Goal: Information Seeking & Learning: Understand process/instructions

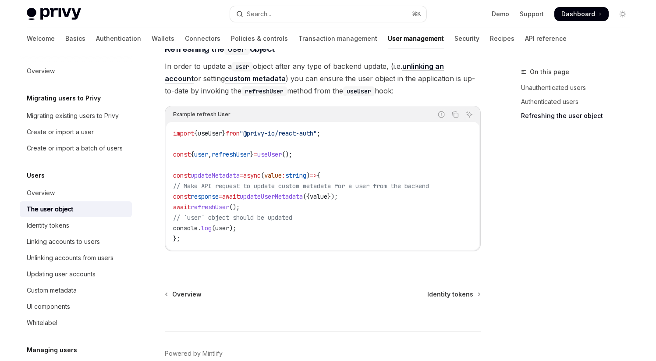
scroll to position [1157, 0]
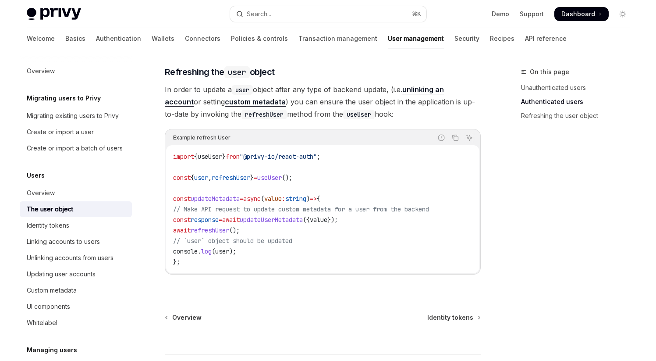
click at [239, 182] on span "refreshUser" at bounding box center [231, 178] width 39 height 8
drag, startPoint x: 174, startPoint y: 181, endPoint x: 360, endPoint y: 181, distance: 186.8
click at [360, 181] on code "import { useUser } from "@privy-io/react-auth" ; const { user , refreshUser } =…" at bounding box center [322, 209] width 299 height 116
drag, startPoint x: 286, startPoint y: 93, endPoint x: 383, endPoint y: 118, distance: 100.6
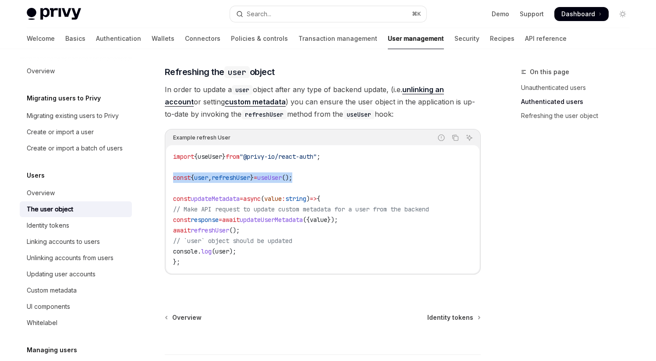
click at [383, 118] on span "In order to update a user object after any type of backend update, (i.e. unlink…" at bounding box center [323, 101] width 316 height 37
drag, startPoint x: 284, startPoint y: 91, endPoint x: 381, endPoint y: 115, distance: 99.8
click at [381, 115] on span "In order to update a user object after any type of backend update, (i.e. unlink…" at bounding box center [323, 101] width 316 height 37
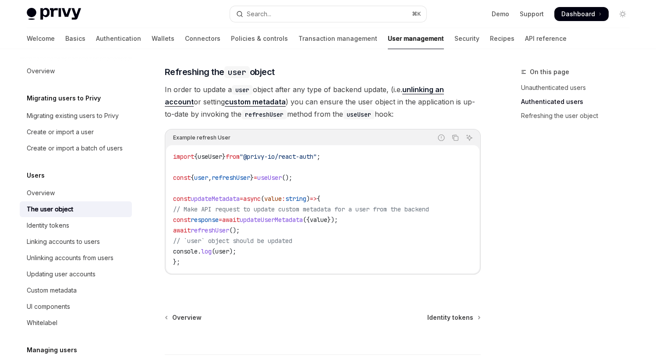
drag, startPoint x: 286, startPoint y: 92, endPoint x: 384, endPoint y: 121, distance: 102.4
click at [384, 120] on span "In order to update a user object after any type of backend update, (i.e. unlink…" at bounding box center [323, 101] width 316 height 37
drag, startPoint x: 280, startPoint y: 91, endPoint x: 380, endPoint y: 120, distance: 104.2
click at [380, 120] on span "In order to update a user object after any type of backend update, (i.e. unlink…" at bounding box center [323, 101] width 316 height 37
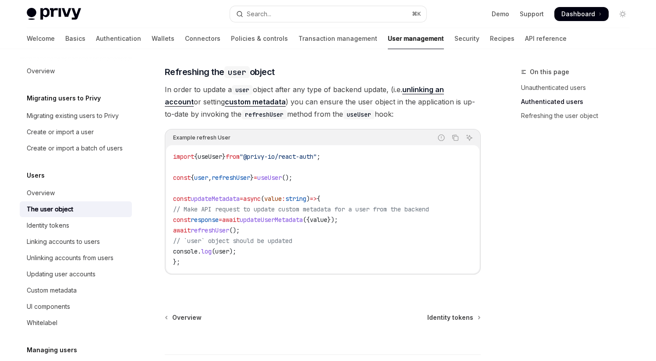
click at [380, 120] on span "In order to update a user object after any type of backend update, (i.e. unlink…" at bounding box center [323, 101] width 316 height 37
drag, startPoint x: 274, startPoint y: 94, endPoint x: 384, endPoint y: 114, distance: 111.5
click at [384, 115] on span "In order to update a user object after any type of backend update, (i.e. unlink…" at bounding box center [323, 101] width 316 height 37
click at [384, 114] on span "In order to update a user object after any type of backend update, (i.e. unlink…" at bounding box center [323, 101] width 316 height 37
drag, startPoint x: 173, startPoint y: 181, endPoint x: 357, endPoint y: 181, distance: 183.7
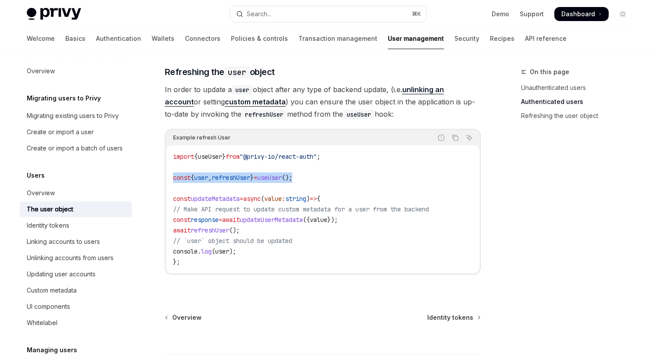
click at [357, 181] on code "import { useUser } from "@privy-io/react-auth" ; const { user , refreshUser } =…" at bounding box center [322, 209] width 299 height 116
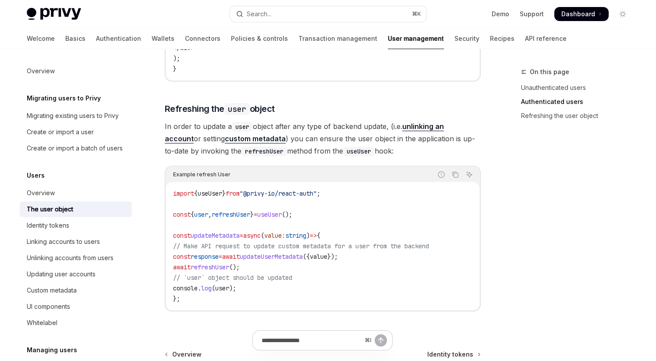
scroll to position [1123, 0]
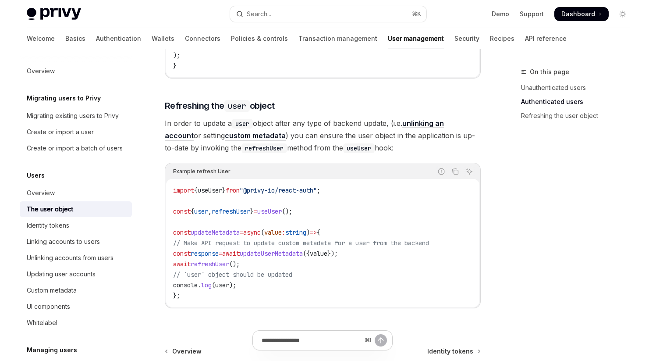
drag, startPoint x: 282, startPoint y: 139, endPoint x: 384, endPoint y: 149, distance: 102.7
click at [384, 149] on span "In order to update a user object after any type of backend update, (i.e. unlink…" at bounding box center [323, 135] width 316 height 37
drag, startPoint x: 266, startPoint y: 137, endPoint x: 402, endPoint y: 156, distance: 137.2
click at [402, 154] on span "In order to update a user object after any type of backend update, (i.e. unlink…" at bounding box center [323, 135] width 316 height 37
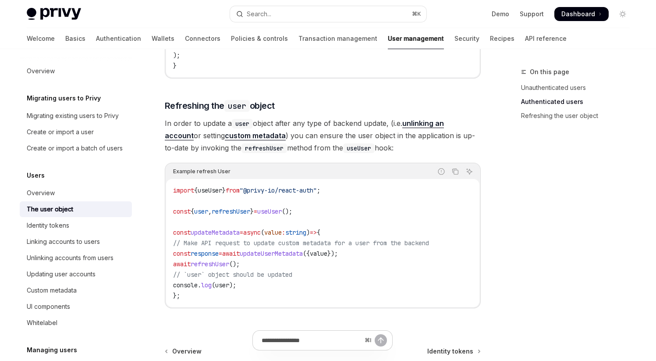
click at [402, 154] on span "In order to update a user object after any type of backend update, (i.e. unlink…" at bounding box center [323, 135] width 316 height 37
drag, startPoint x: 277, startPoint y: 139, endPoint x: 388, endPoint y: 152, distance: 111.6
click at [388, 152] on span "In order to update a user object after any type of backend update, (i.e. unlink…" at bounding box center [323, 135] width 316 height 37
drag, startPoint x: 283, startPoint y: 137, endPoint x: 391, endPoint y: 152, distance: 109.3
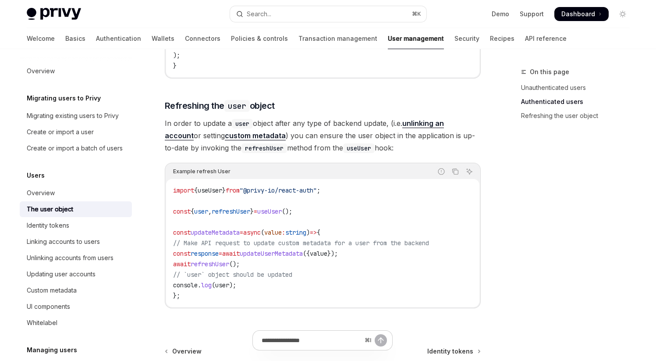
click at [391, 152] on span "In order to update a user object after any type of backend update, (i.e. unlink…" at bounding box center [323, 135] width 316 height 37
drag, startPoint x: 260, startPoint y: 128, endPoint x: 389, endPoint y: 128, distance: 128.9
click at [389, 128] on span "In order to update a user object after any type of backend update, (i.e. unlink…" at bounding box center [323, 135] width 316 height 37
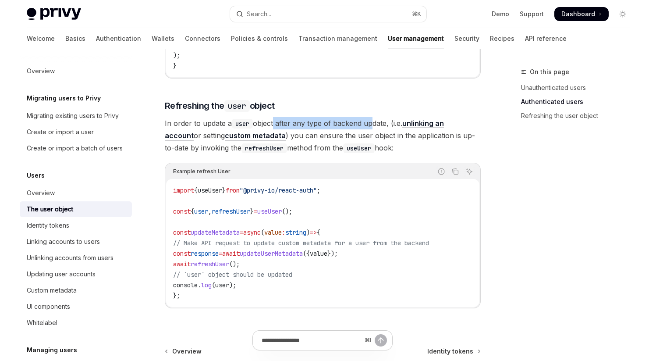
drag, startPoint x: 274, startPoint y: 128, endPoint x: 367, endPoint y: 127, distance: 92.9
click at [367, 127] on span "In order to update a user object after any type of backend update, (i.e. unlink…" at bounding box center [323, 135] width 316 height 37
drag, startPoint x: 280, startPoint y: 136, endPoint x: 387, endPoint y: 148, distance: 108.1
click at [387, 148] on span "In order to update a user object after any type of backend update, (i.e. unlink…" at bounding box center [323, 135] width 316 height 37
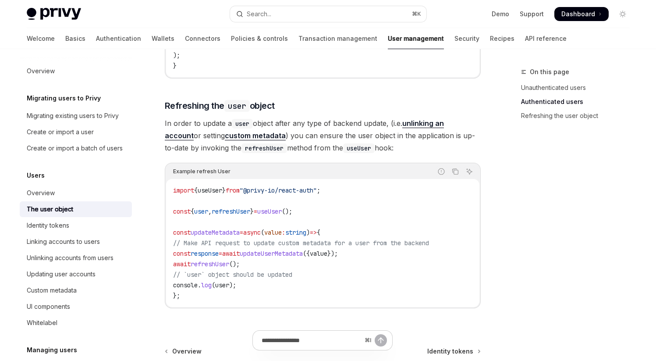
click at [175, 215] on span "const" at bounding box center [182, 211] width 18 height 8
drag, startPoint x: 173, startPoint y: 216, endPoint x: 345, endPoint y: 216, distance: 171.4
click at [345, 216] on code "import { useUser } from "@privy-io/react-auth" ; const { user , refreshUser } =…" at bounding box center [322, 243] width 299 height 116
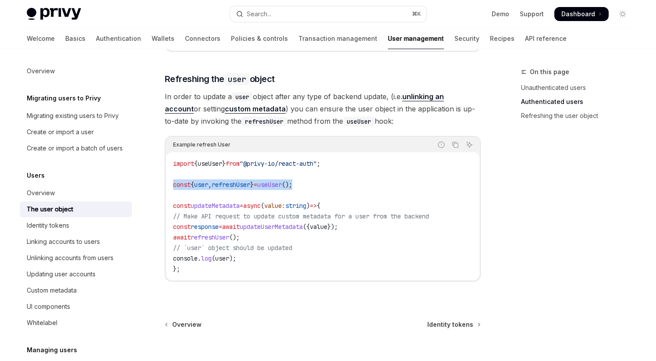
scroll to position [1154, 0]
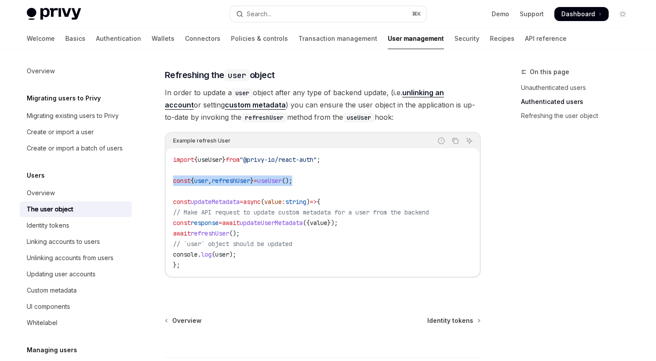
drag, startPoint x: 174, startPoint y: 226, endPoint x: 374, endPoint y: 227, distance: 199.9
click at [374, 227] on code "import { useUser } from "@privy-io/react-auth" ; const { user , refreshUser } =…" at bounding box center [322, 212] width 299 height 116
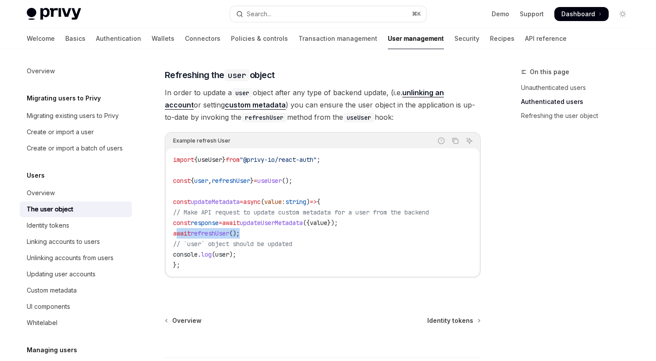
drag, startPoint x: 175, startPoint y: 236, endPoint x: 282, endPoint y: 236, distance: 107.0
click at [282, 236] on code "import { useUser } from "@privy-io/react-auth" ; const { user , refreshUser } =…" at bounding box center [322, 212] width 299 height 116
drag, startPoint x: 174, startPoint y: 227, endPoint x: 409, endPoint y: 227, distance: 235.4
click at [409, 227] on code "import { useUser } from "@privy-io/react-auth" ; const { user , refreshUser } =…" at bounding box center [322, 212] width 299 height 116
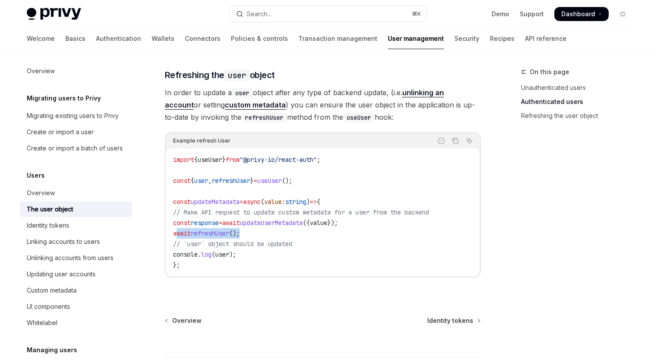
click at [409, 227] on code "import { useUser } from "@privy-io/react-auth" ; const { user , refreshUser } =…" at bounding box center [322, 212] width 299 height 116
drag, startPoint x: 175, startPoint y: 236, endPoint x: 282, endPoint y: 236, distance: 107.4
click at [282, 236] on code "import { useUser } from "@privy-io/react-auth" ; const { user , refreshUser } =…" at bounding box center [322, 212] width 299 height 116
drag, startPoint x: 173, startPoint y: 237, endPoint x: 290, endPoint y: 236, distance: 117.1
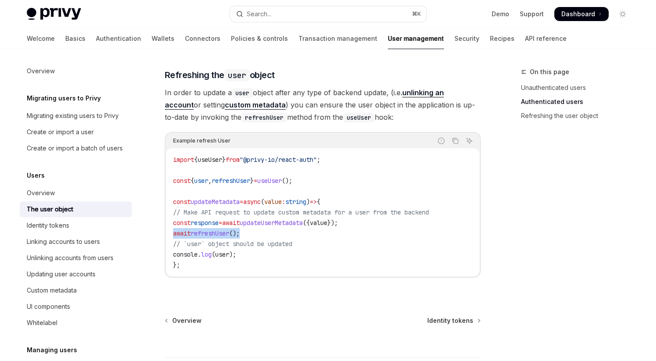
click at [290, 237] on code "import { useUser } from "@privy-io/react-auth" ; const { user , refreshUser } =…" at bounding box center [322, 212] width 299 height 116
click at [290, 236] on code "import { useUser } from "@privy-io/react-auth" ; const { user , refreshUser } =…" at bounding box center [322, 212] width 299 height 116
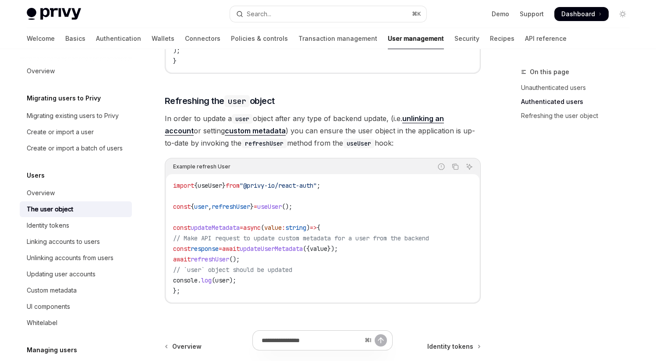
scroll to position [1125, 0]
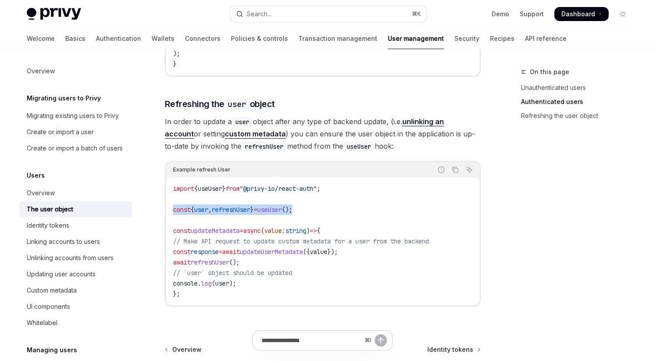
drag, startPoint x: 174, startPoint y: 214, endPoint x: 367, endPoint y: 215, distance: 193.3
click at [367, 215] on code "import { useUser } from "@privy-io/react-auth" ; const { user , refreshUser } =…" at bounding box center [322, 241] width 299 height 116
copy span "const { user , refreshUser } = useUser ();"
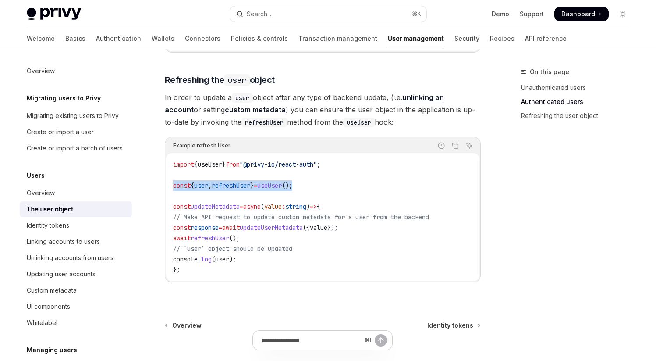
scroll to position [1154, 0]
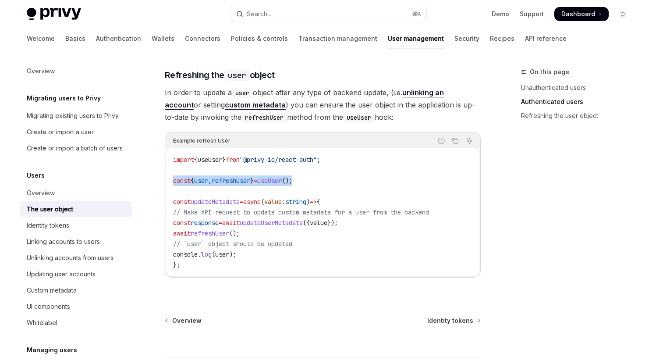
drag, startPoint x: 174, startPoint y: 227, endPoint x: 382, endPoint y: 227, distance: 208.7
click at [382, 227] on code "import { useUser } from "@privy-io/react-auth" ; const { user , refreshUser } =…" at bounding box center [322, 212] width 299 height 116
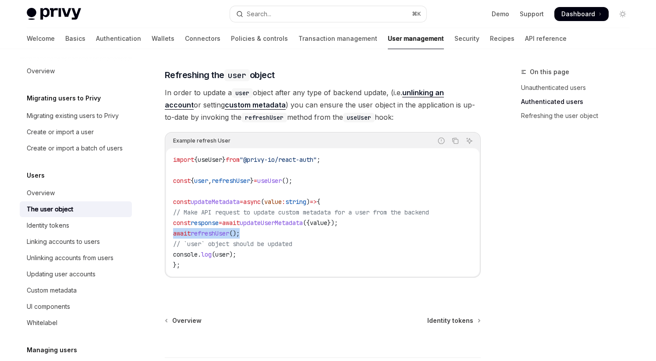
drag, startPoint x: 174, startPoint y: 236, endPoint x: 279, endPoint y: 236, distance: 105.2
click at [279, 236] on code "import { useUser } from "@privy-io/react-auth" ; const { user , refreshUser } =…" at bounding box center [322, 212] width 299 height 116
